Goal: Task Accomplishment & Management: Manage account settings

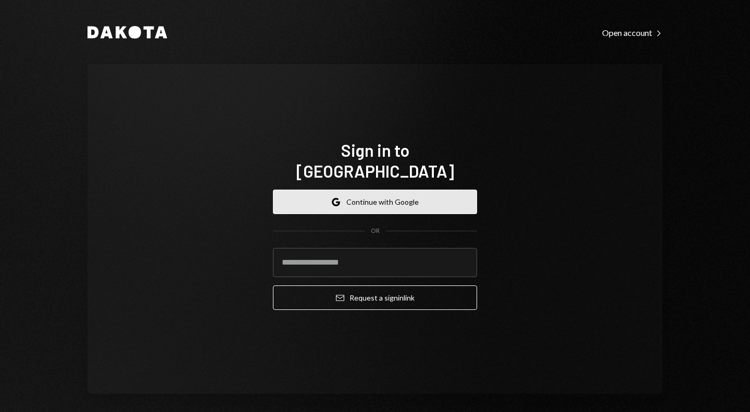
click at [335, 198] on icon "Google" at bounding box center [336, 202] width 8 height 8
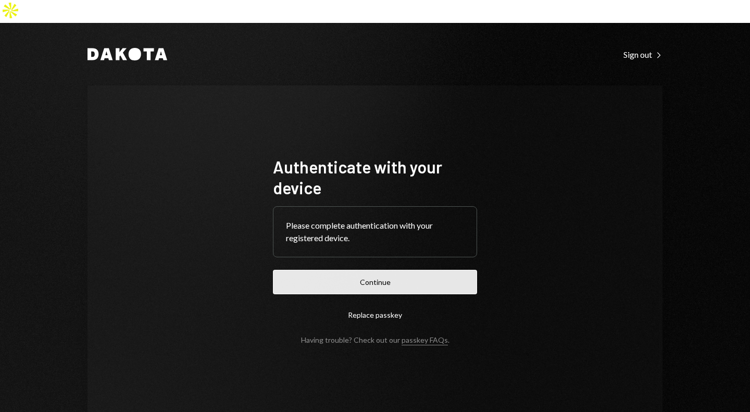
click at [379, 270] on button "Continue" at bounding box center [375, 282] width 204 height 24
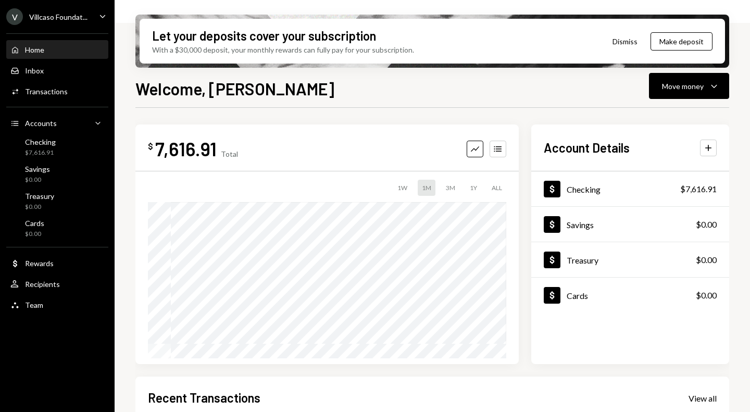
click at [99, 17] on icon "Caret Down" at bounding box center [102, 15] width 11 height 11
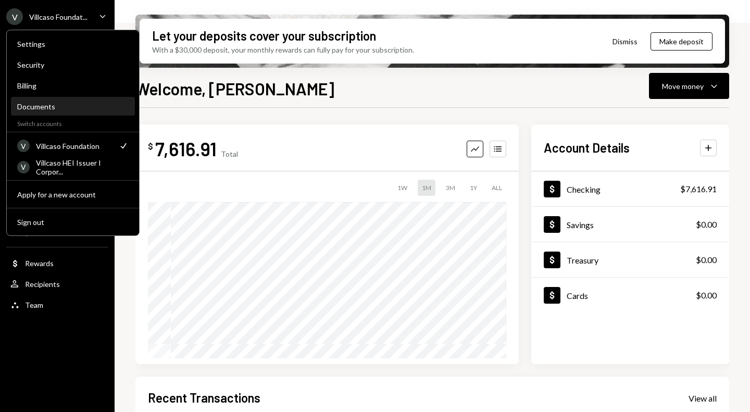
click at [51, 109] on div "Documents" at bounding box center [72, 106] width 111 height 9
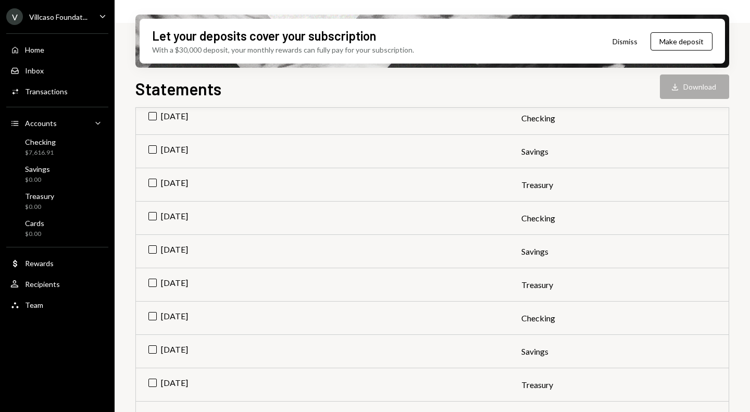
scroll to position [271, 0]
click at [154, 285] on td "[DATE]" at bounding box center [322, 285] width 373 height 33
click at [153, 248] on td "[DATE]" at bounding box center [322, 252] width 373 height 33
click at [155, 217] on td "[DATE]" at bounding box center [322, 219] width 373 height 33
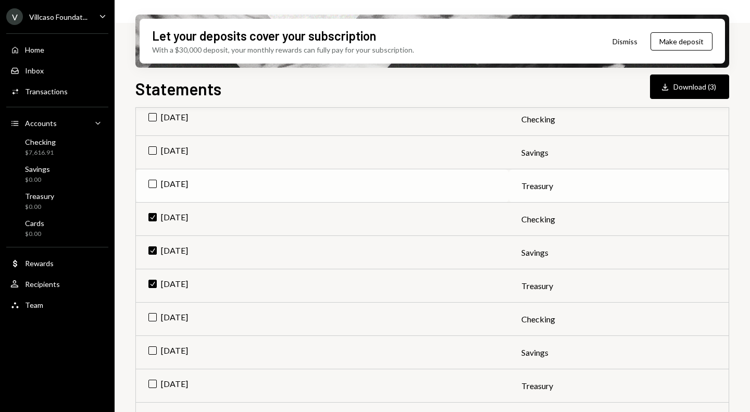
click at [155, 187] on td "[DATE]" at bounding box center [322, 185] width 373 height 33
click at [153, 154] on td "[DATE]" at bounding box center [322, 152] width 373 height 33
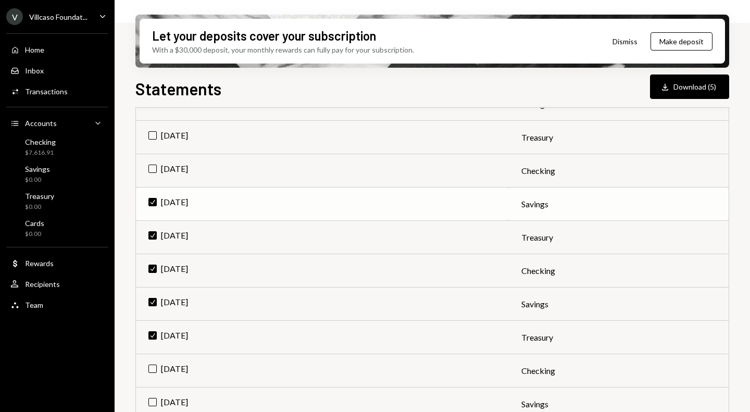
scroll to position [219, 0]
click at [152, 167] on td "[DATE]" at bounding box center [322, 171] width 373 height 33
click at [152, 136] on td "[DATE]" at bounding box center [322, 137] width 373 height 33
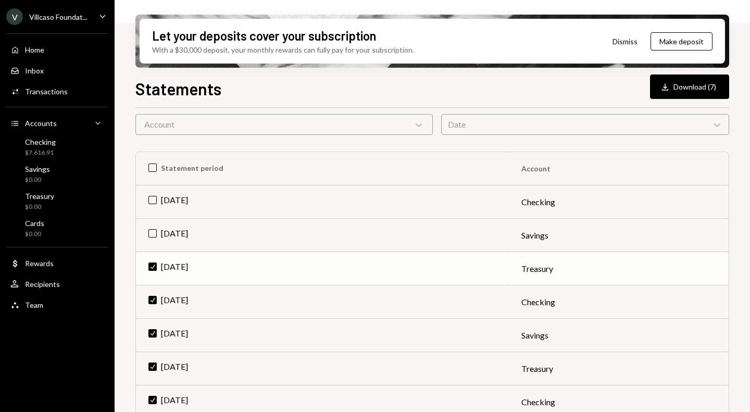
scroll to position [87, 0]
click at [154, 230] on td "[DATE]" at bounding box center [322, 235] width 373 height 33
click at [152, 199] on td "[DATE]" at bounding box center [322, 202] width 373 height 33
click at [685, 83] on button "Download Download (9)" at bounding box center [689, 86] width 79 height 24
